Goal: Transaction & Acquisition: Purchase product/service

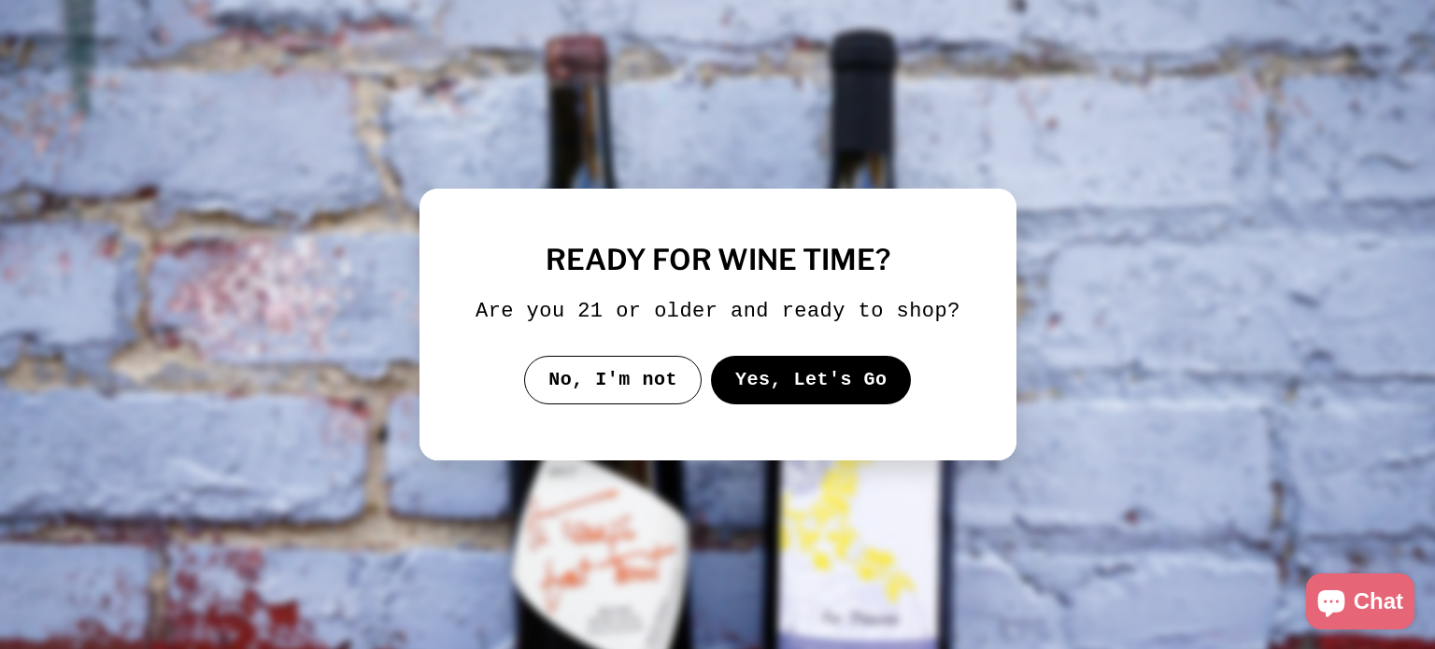
click at [766, 371] on button "Yes, Let's Go" at bounding box center [810, 380] width 201 height 49
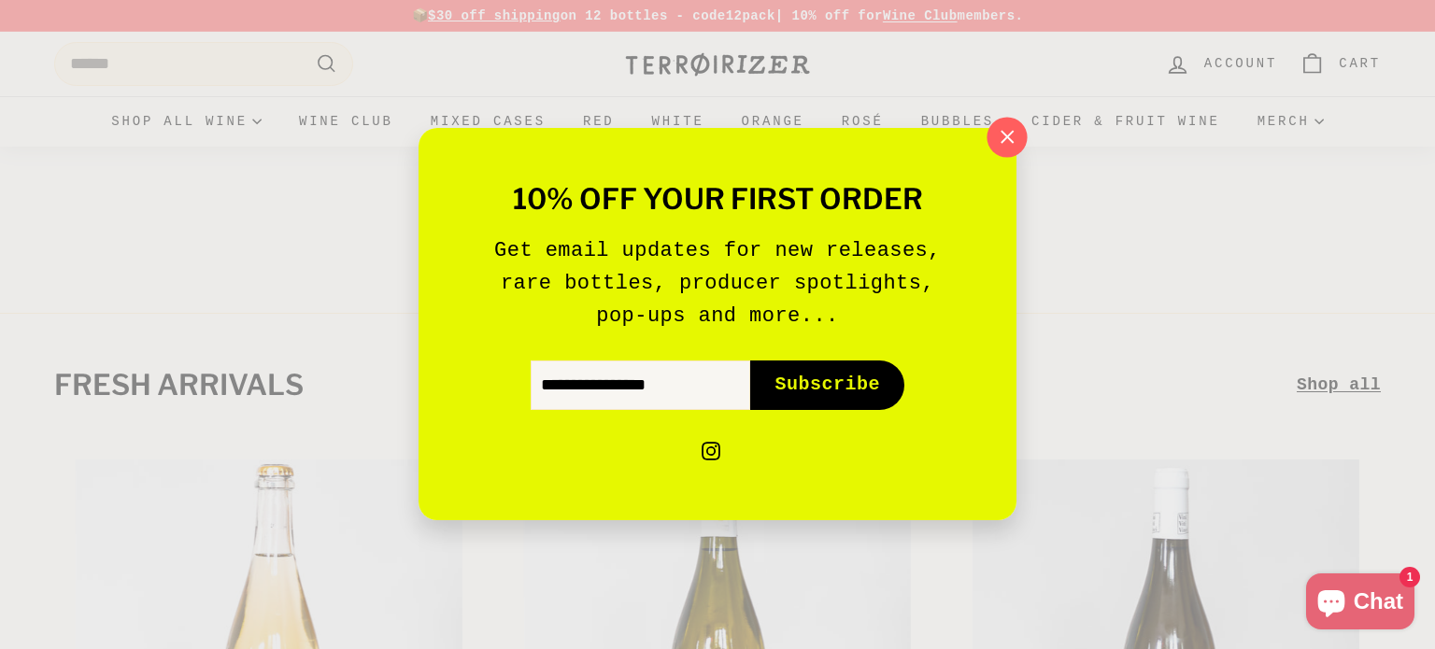
click at [1012, 150] on icon "button" at bounding box center [1007, 137] width 28 height 28
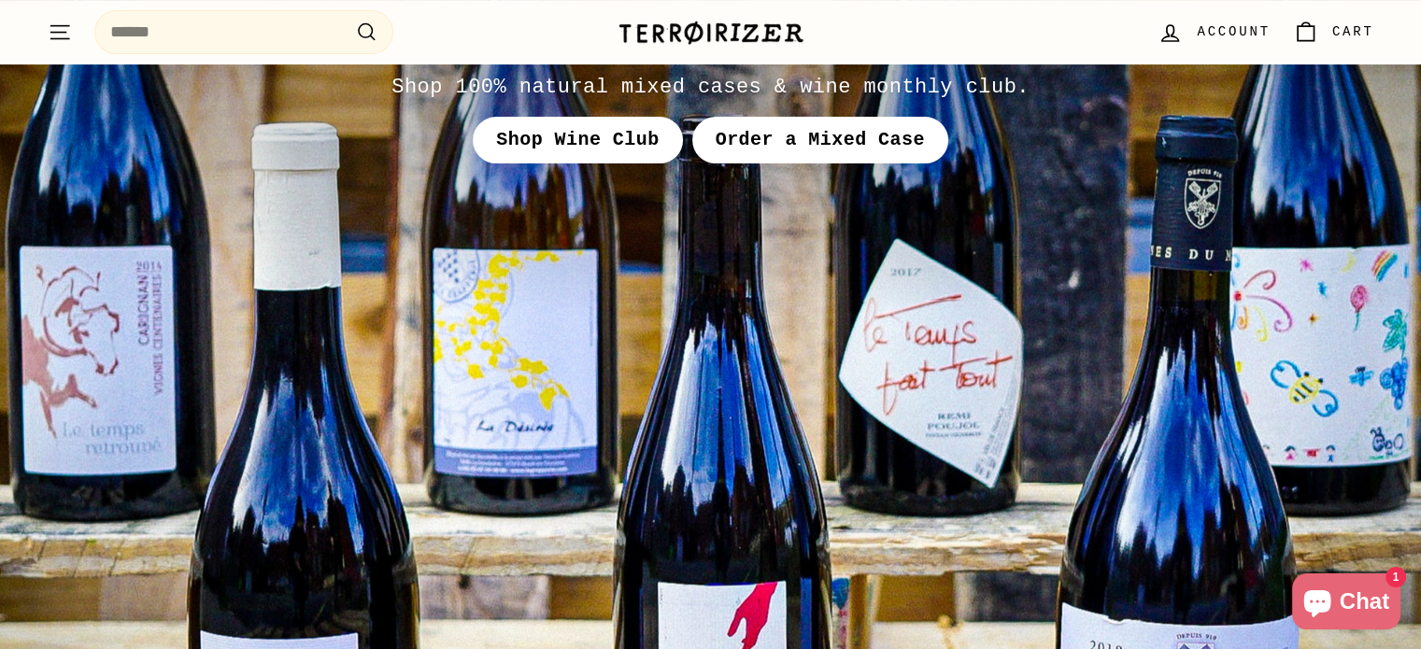
scroll to position [7315, 0]
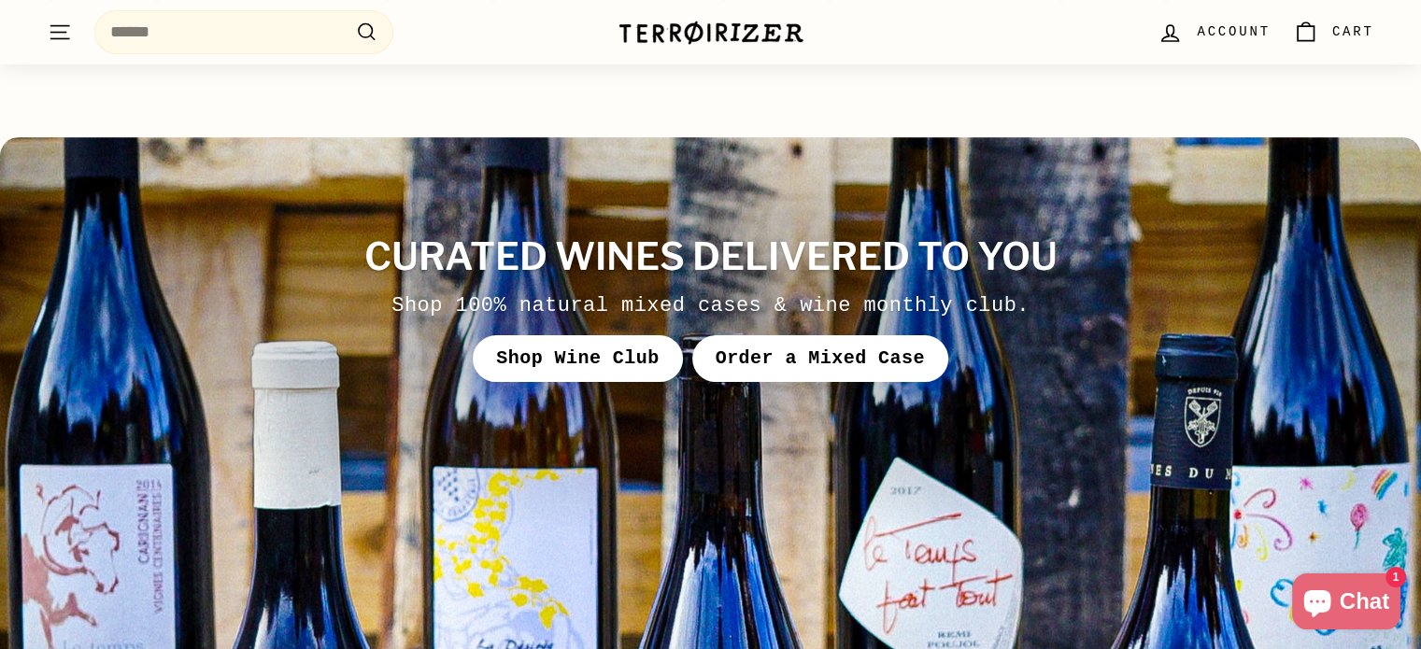
click at [785, 335] on link "Order a Mixed Case" at bounding box center [820, 358] width 256 height 47
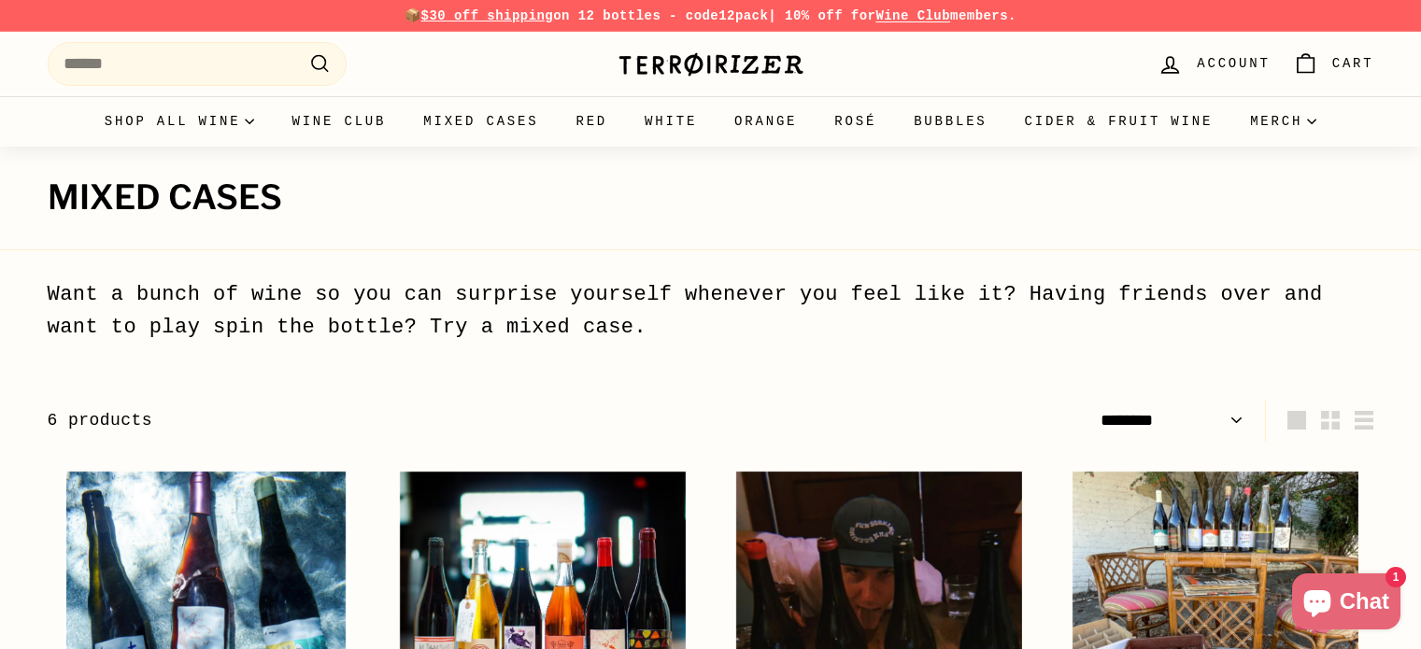
select select "******"
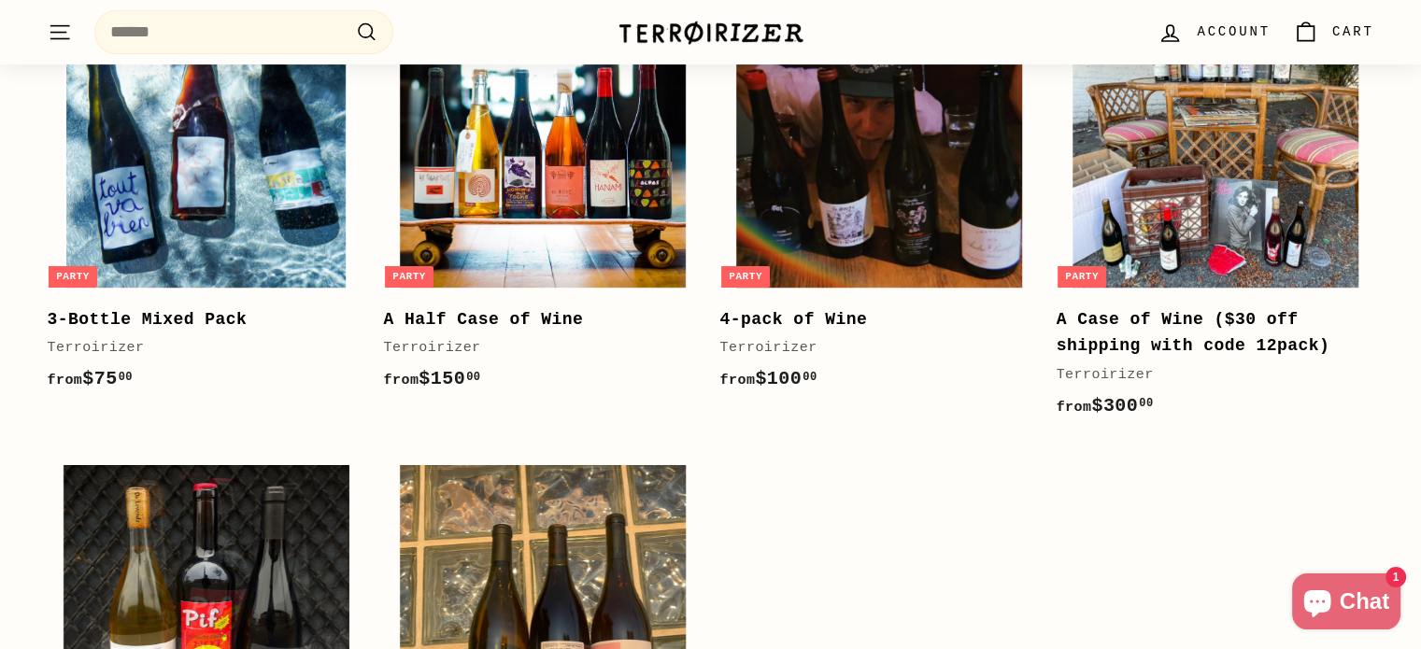
scroll to position [469, 0]
